Goal: Task Accomplishment & Management: Manage account settings

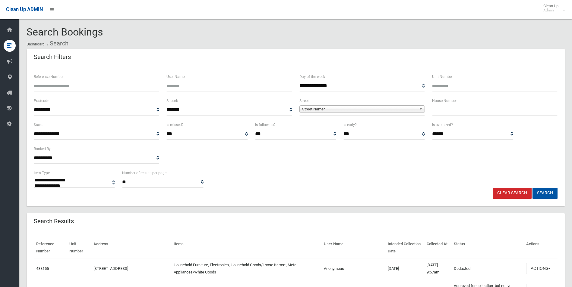
select select
drag, startPoint x: 0, startPoint y: 0, endPoint x: 470, endPoint y: 113, distance: 483.8
click at [470, 113] on input "text" at bounding box center [494, 110] width 125 height 11
type input "*"
click at [402, 109] on span "Street Name*" at bounding box center [359, 109] width 115 height 7
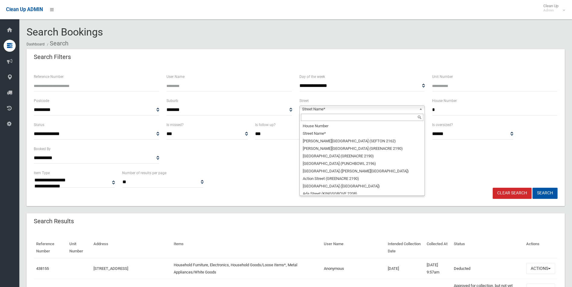
click at [343, 121] on input "text" at bounding box center [362, 117] width 122 height 7
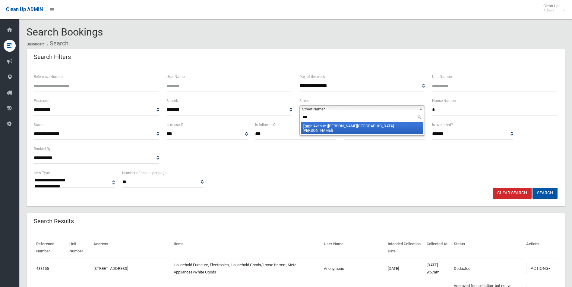
type input "***"
click at [344, 128] on li "Esm e Avenue (CHESTER HILL 2162)" at bounding box center [362, 128] width 122 height 12
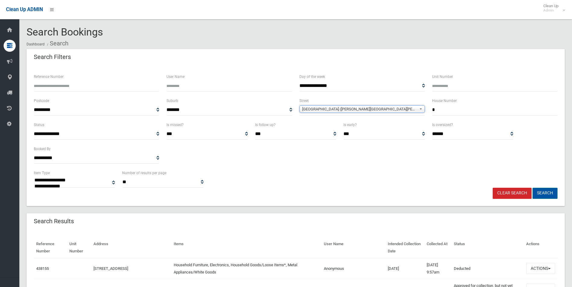
click at [542, 192] on button "Search" at bounding box center [544, 193] width 25 height 11
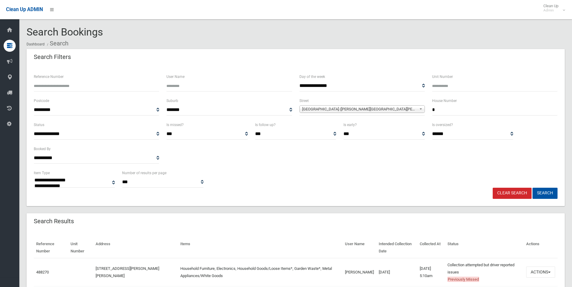
select select
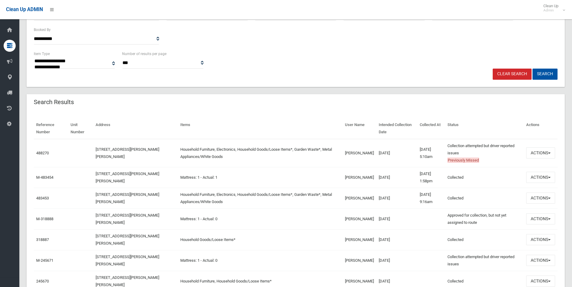
scroll to position [121, 0]
click at [532, 152] on button "Actions" at bounding box center [540, 151] width 29 height 11
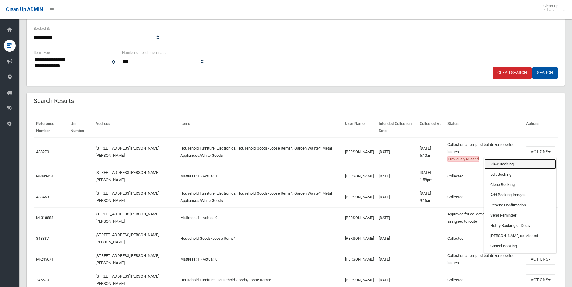
drag, startPoint x: 499, startPoint y: 162, endPoint x: 484, endPoint y: 159, distance: 15.4
click at [499, 162] on link "View Booking" at bounding box center [520, 164] width 72 height 10
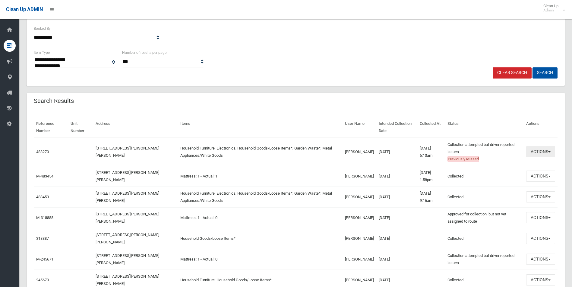
click at [532, 155] on button "Actions" at bounding box center [540, 151] width 29 height 11
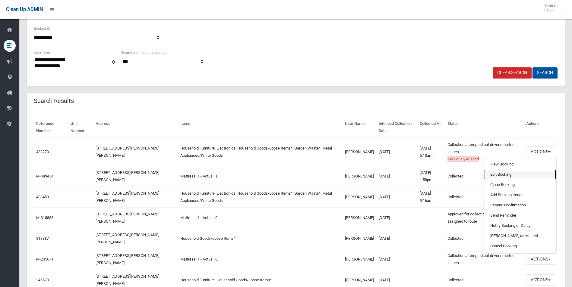
click at [507, 176] on link "Edit Booking" at bounding box center [520, 175] width 72 height 10
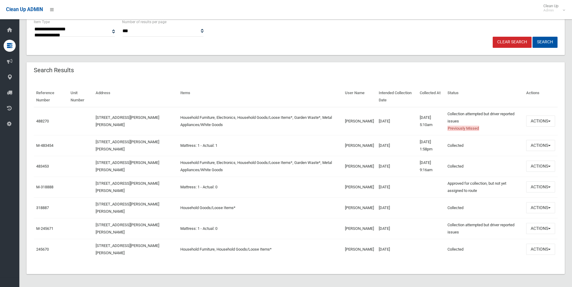
scroll to position [153, 0]
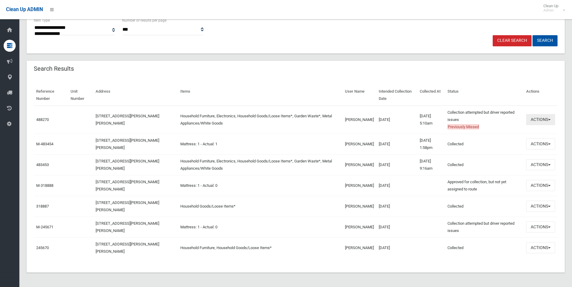
click at [537, 125] on button "Actions" at bounding box center [540, 119] width 29 height 11
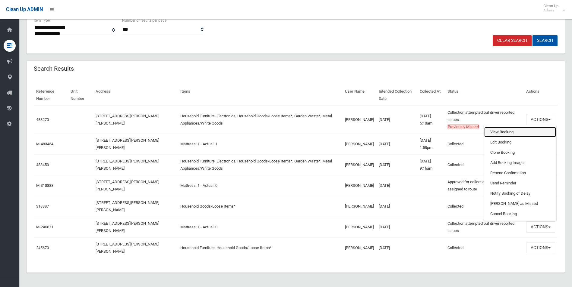
click at [502, 132] on link "View Booking" at bounding box center [520, 132] width 72 height 10
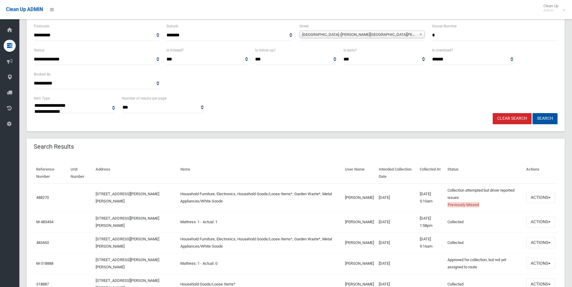
scroll to position [2, 0]
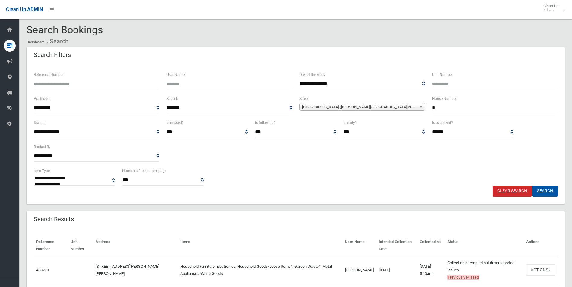
click at [64, 86] on input "Reference Number" at bounding box center [96, 83] width 125 height 11
type input "******"
click at [454, 109] on input "*" at bounding box center [494, 107] width 125 height 11
click at [410, 109] on span "Esme Avenue (CHESTER HILL 2162)" at bounding box center [359, 107] width 115 height 7
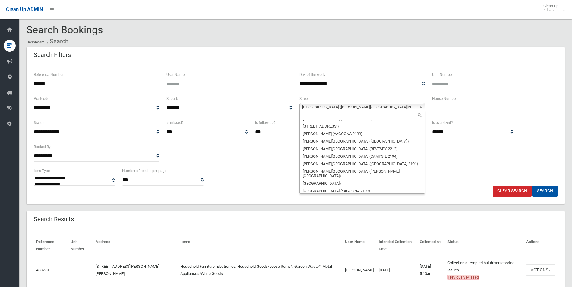
scroll to position [0, 0]
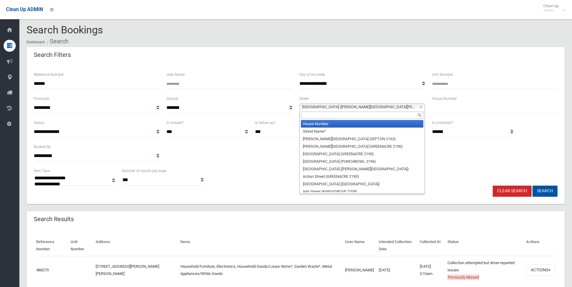
drag, startPoint x: 349, startPoint y: 122, endPoint x: 233, endPoint y: 92, distance: 120.0
click at [349, 122] on li "House Number" at bounding box center [362, 124] width 122 height 8
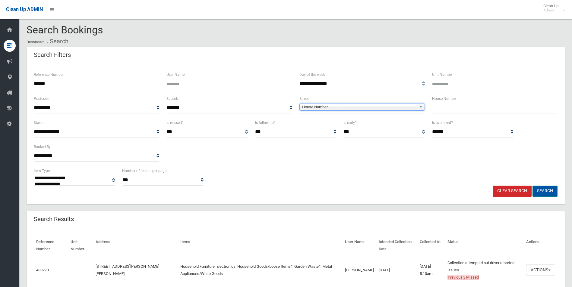
click at [545, 193] on button "Search" at bounding box center [544, 191] width 25 height 11
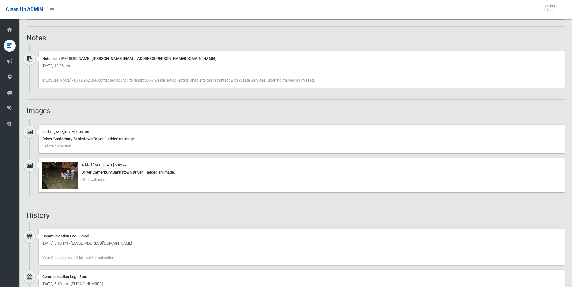
scroll to position [392, 0]
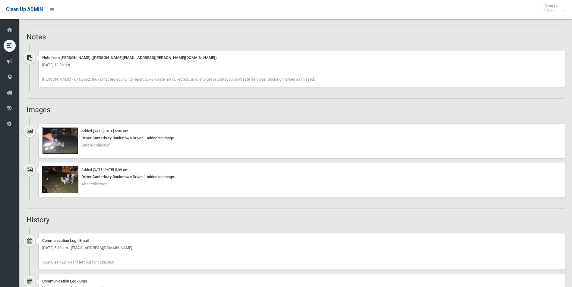
click at [63, 145] on img at bounding box center [60, 140] width 36 height 27
click at [61, 177] on img at bounding box center [60, 179] width 36 height 27
click at [66, 141] on img at bounding box center [60, 140] width 36 height 27
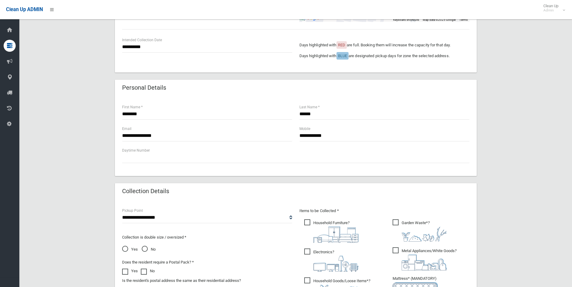
scroll to position [90, 0]
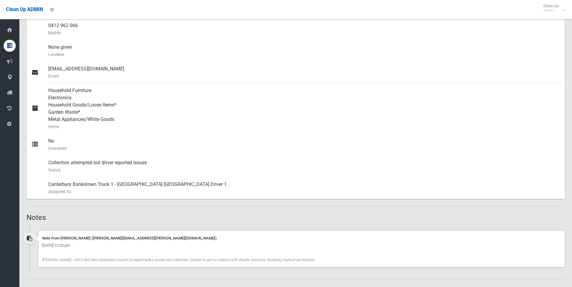
scroll to position [392, 0]
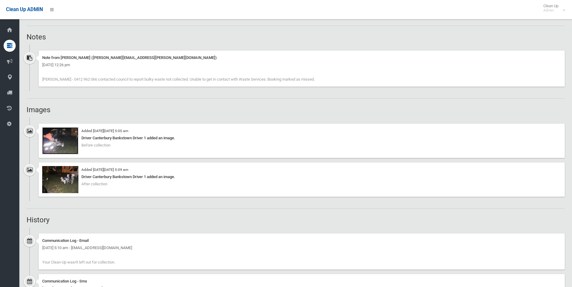
click at [67, 139] on img at bounding box center [60, 140] width 36 height 27
click at [64, 174] on img at bounding box center [60, 179] width 36 height 27
click at [60, 134] on img at bounding box center [60, 140] width 36 height 27
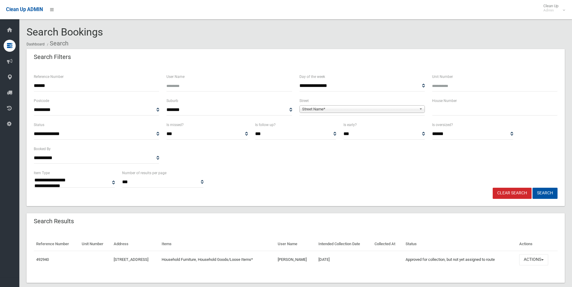
select select
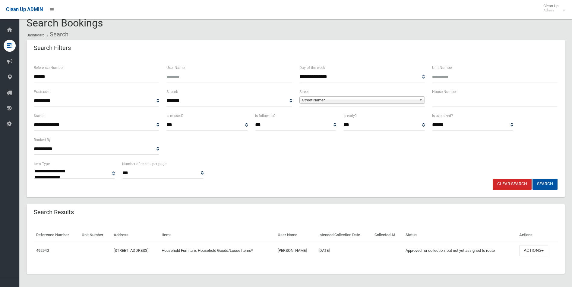
scroll to position [10, 0]
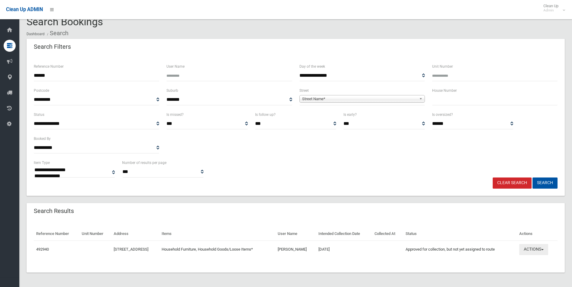
click at [542, 253] on button "Actions" at bounding box center [533, 249] width 29 height 11
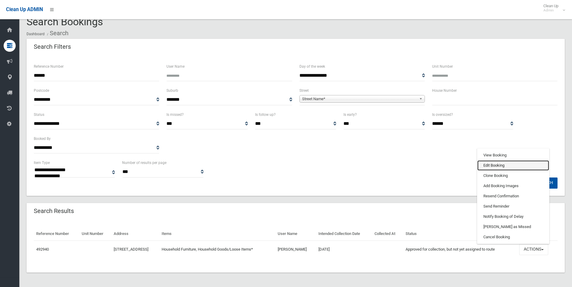
click at [495, 167] on link "Edit Booking" at bounding box center [513, 166] width 72 height 10
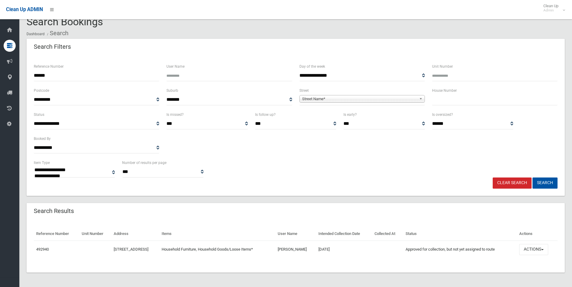
click at [469, 101] on input "text" at bounding box center [494, 99] width 125 height 11
type input "*"
click at [446, 77] on input "Unit Number" at bounding box center [494, 75] width 125 height 11
type input "*"
click at [448, 96] on input "*" at bounding box center [494, 99] width 125 height 11
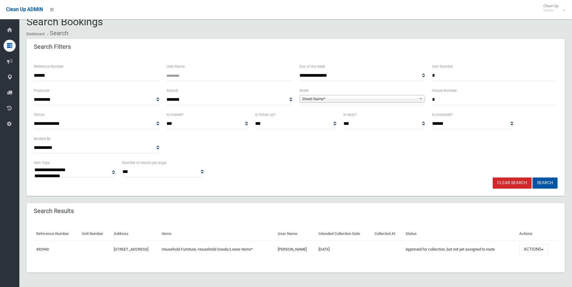
click at [448, 97] on input "*" at bounding box center [494, 99] width 125 height 11
type input "*"
click at [388, 98] on span "Street Name*" at bounding box center [359, 99] width 115 height 7
type input "*****"
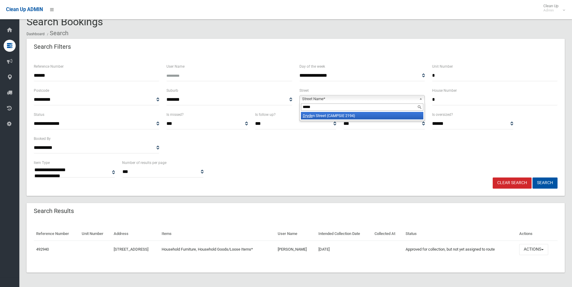
click at [351, 117] on li "Dryde n Street (CAMPSIE 2194)" at bounding box center [362, 116] width 122 height 8
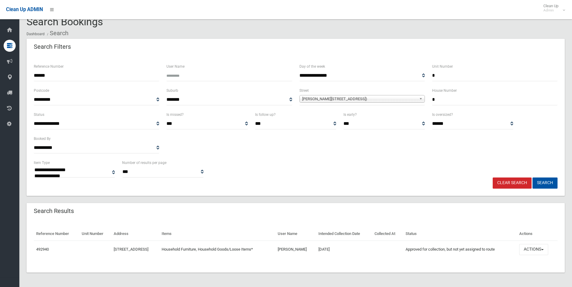
click at [46, 75] on input "******" at bounding box center [96, 75] width 125 height 11
click at [545, 182] on button "Search" at bounding box center [544, 183] width 25 height 11
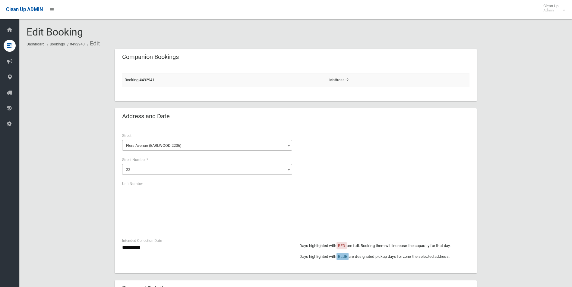
scroll to position [90, 0]
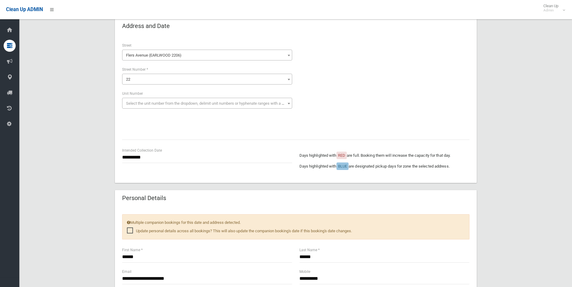
click at [168, 161] on input "**********" at bounding box center [207, 157] width 170 height 11
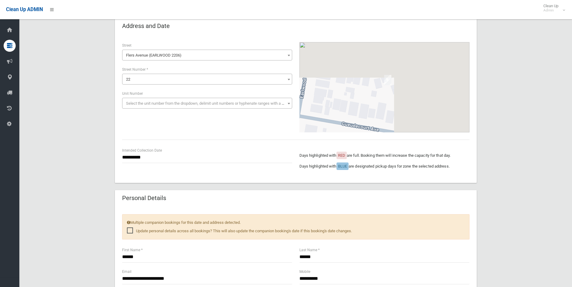
click at [178, 162] on input "**********" at bounding box center [207, 157] width 170 height 11
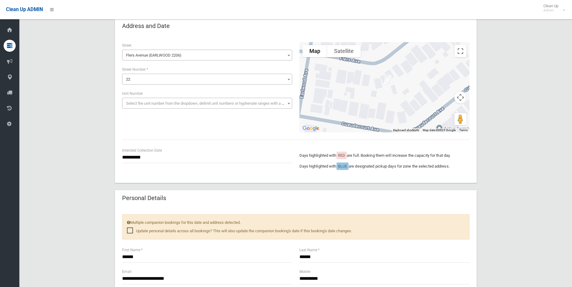
click at [151, 156] on input "**********" at bounding box center [207, 157] width 170 height 11
click at [186, 180] on div "**********" at bounding box center [296, 109] width 362 height 148
click at [147, 162] on input "**********" at bounding box center [207, 157] width 170 height 11
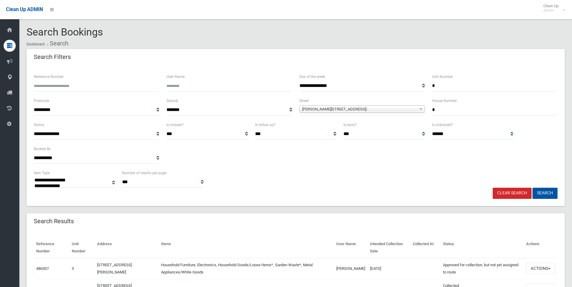
select select
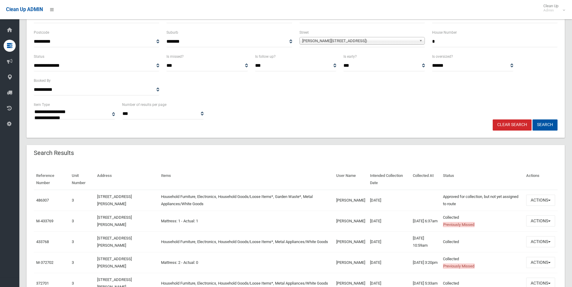
scroll to position [90, 0]
